Goal: Information Seeking & Learning: Learn about a topic

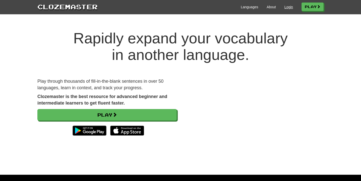
click at [284, 8] on link "Login" at bounding box center [288, 7] width 9 height 5
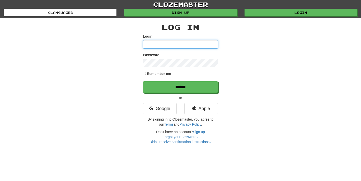
type input "**********"
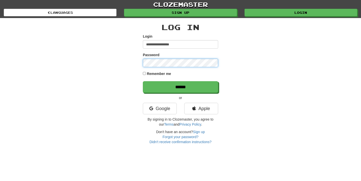
click at [180, 87] on input "******" at bounding box center [180, 87] width 75 height 12
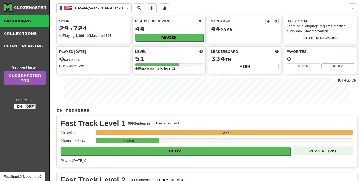
click at [307, 149] on button "Review ( 20 )" at bounding box center [323, 151] width 60 height 9
select select "**"
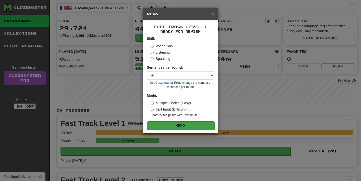
click at [177, 124] on button "Go" at bounding box center [180, 125] width 67 height 9
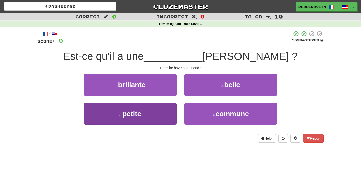
click at [142, 121] on button "3 . petite" at bounding box center [130, 114] width 93 height 22
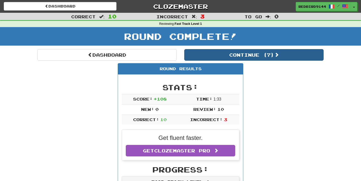
click at [238, 55] on button "Continue ( 7 )" at bounding box center [253, 55] width 139 height 12
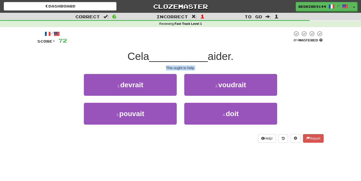
drag, startPoint x: 200, startPoint y: 65, endPoint x: 166, endPoint y: 64, distance: 33.6
click at [166, 64] on div "/ Score: 72 0 % Mastered Cela __________ aider. This ought to help. 1 . devrait…" at bounding box center [180, 87] width 286 height 112
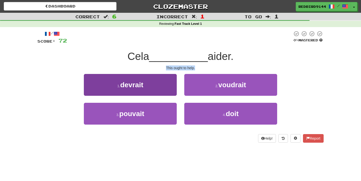
click at [156, 80] on button "1 . devrait" at bounding box center [130, 85] width 93 height 22
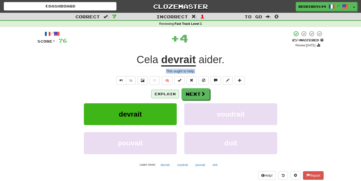
click at [162, 92] on button "Explain" at bounding box center [165, 94] width 28 height 9
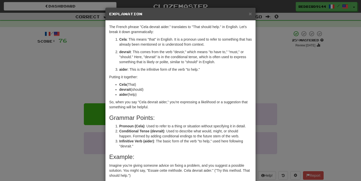
click at [281, 75] on div "× Explanation The French phrase "Cela devrait aider." translates to "That shoul…" at bounding box center [180, 90] width 361 height 181
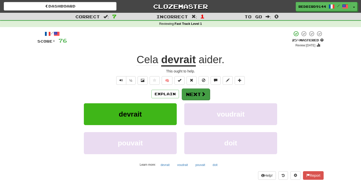
click at [192, 95] on button "Next" at bounding box center [196, 95] width 28 height 12
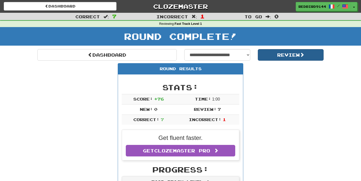
click at [285, 58] on button "Review" at bounding box center [291, 55] width 66 height 12
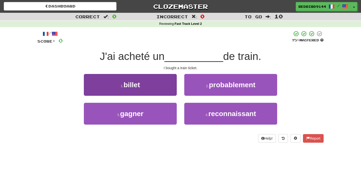
click at [173, 89] on button "1 . billet" at bounding box center [130, 85] width 93 height 22
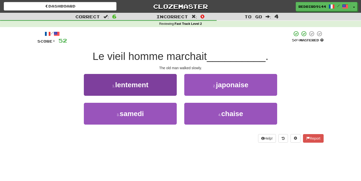
click at [137, 86] on span "lentement" at bounding box center [131, 85] width 33 height 8
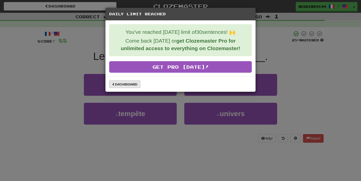
click at [133, 84] on link "Dashboard" at bounding box center [124, 85] width 31 height 8
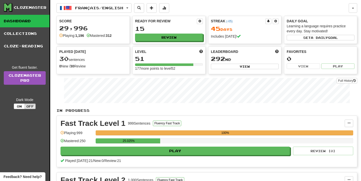
click at [24, 7] on div "Clozemaster" at bounding box center [30, 7] width 33 height 5
